Goal: Information Seeking & Learning: Compare options

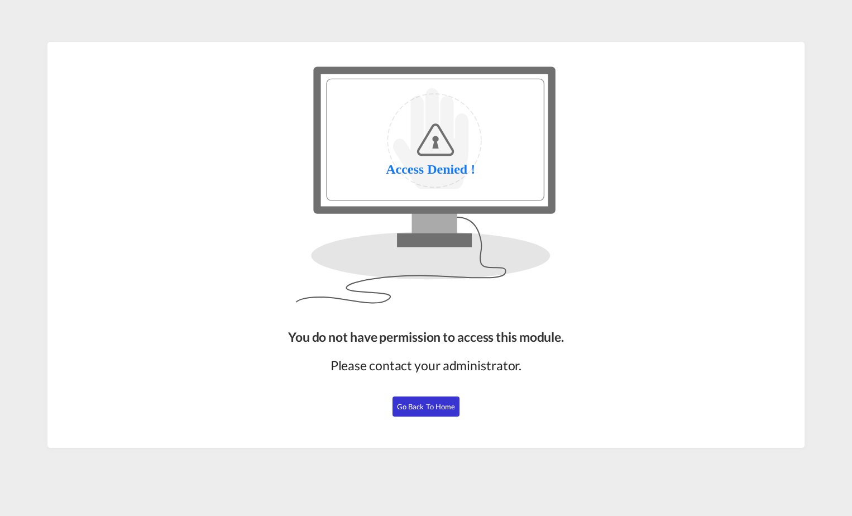
click at [434, 411] on button "Go Back to Home" at bounding box center [425, 406] width 67 height 20
